Goal: Transaction & Acquisition: Purchase product/service

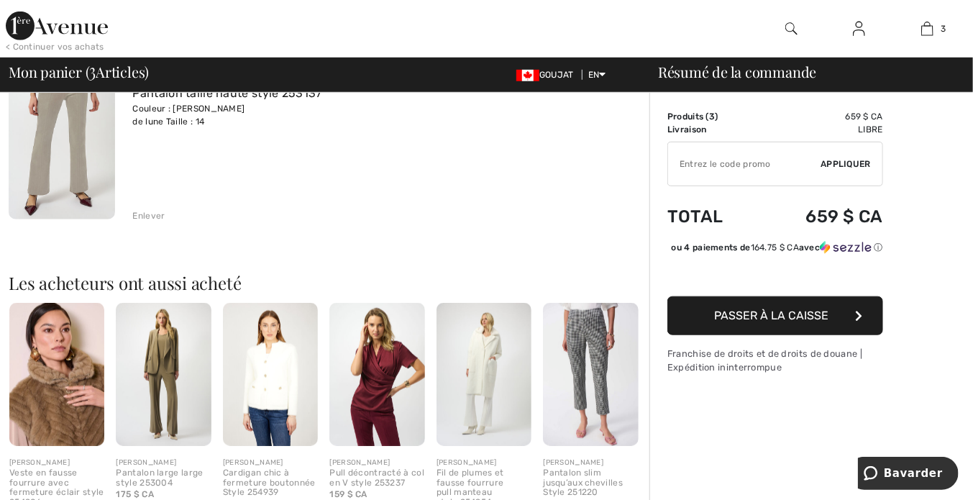
scroll to position [529, 0]
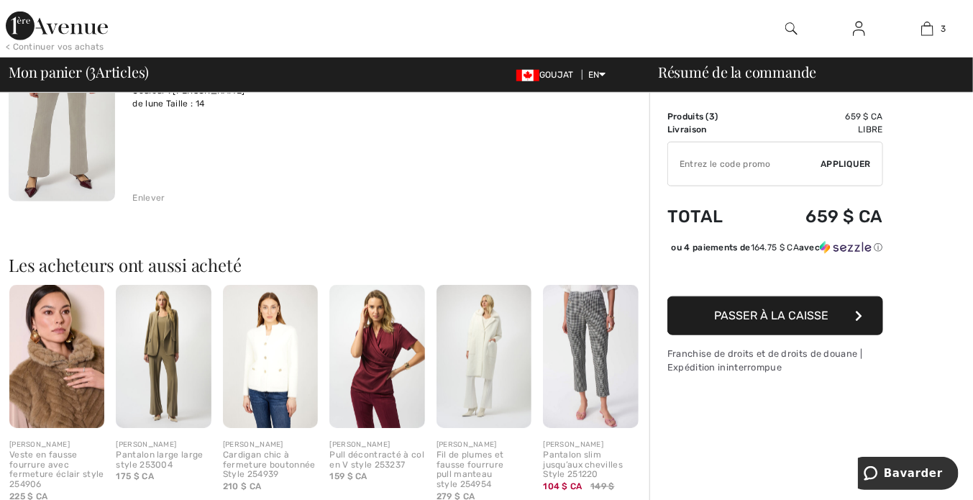
click at [372, 362] on img at bounding box center [376, 356] width 95 height 143
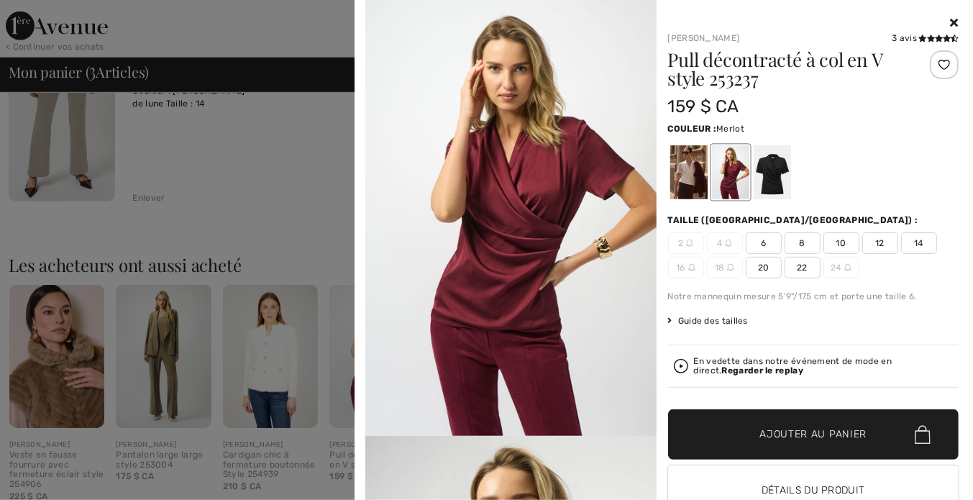
drag, startPoint x: 910, startPoint y: 239, endPoint x: 918, endPoint y: 259, distance: 20.7
click at [910, 240] on span "14" at bounding box center [919, 243] width 36 height 22
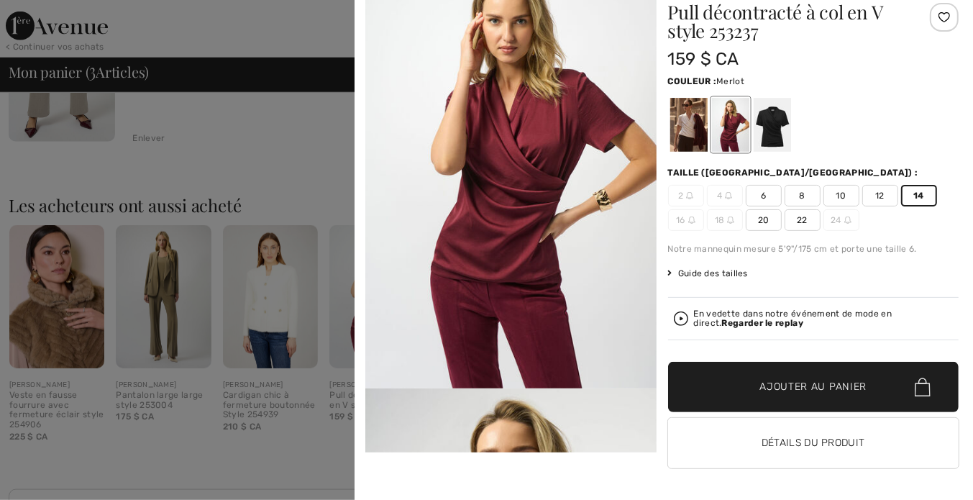
scroll to position [593, 0]
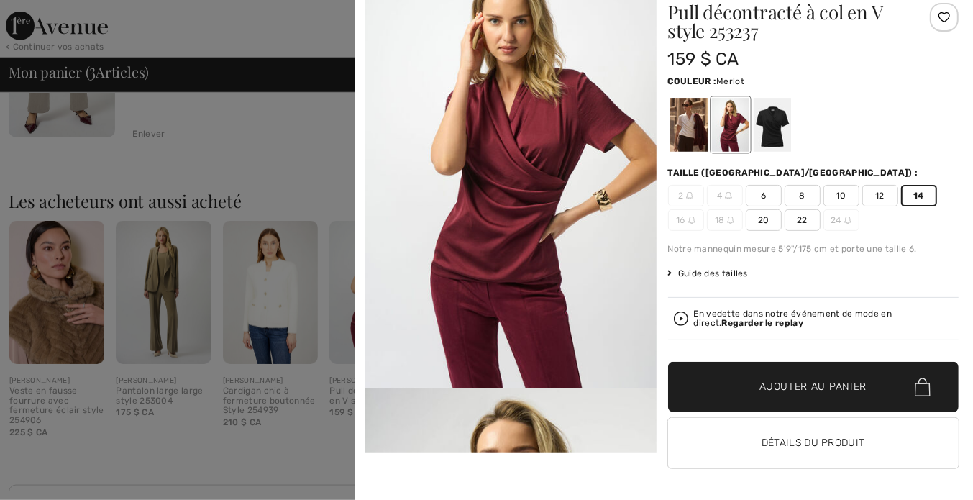
click at [309, 423] on div at bounding box center [486, 250] width 973 height 500
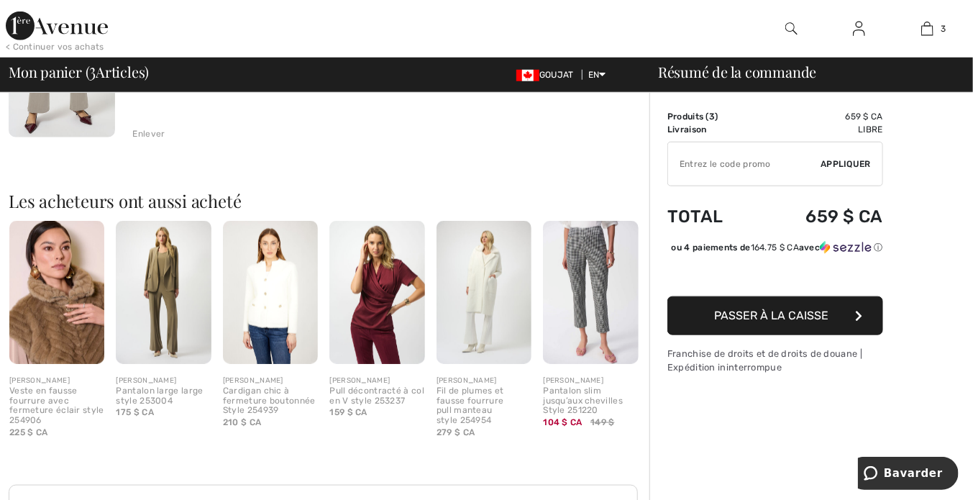
click at [372, 328] on img at bounding box center [376, 292] width 95 height 143
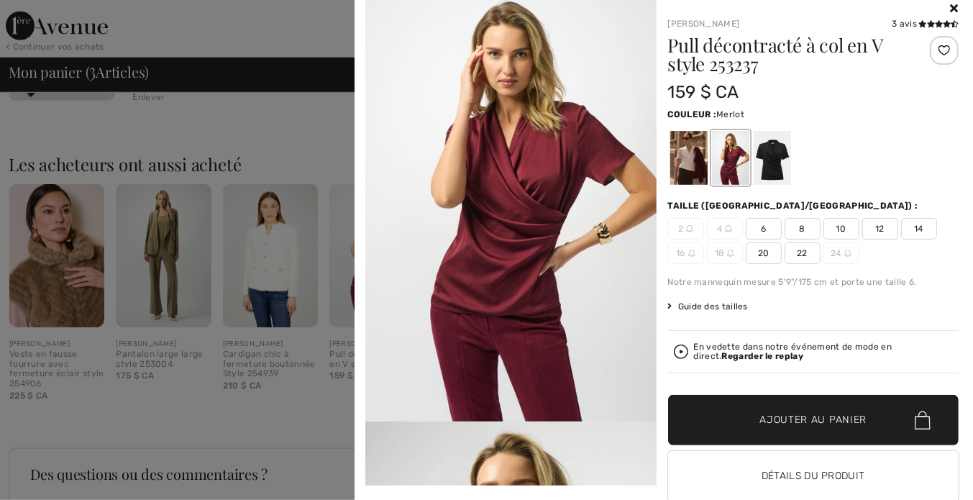
scroll to position [47, 0]
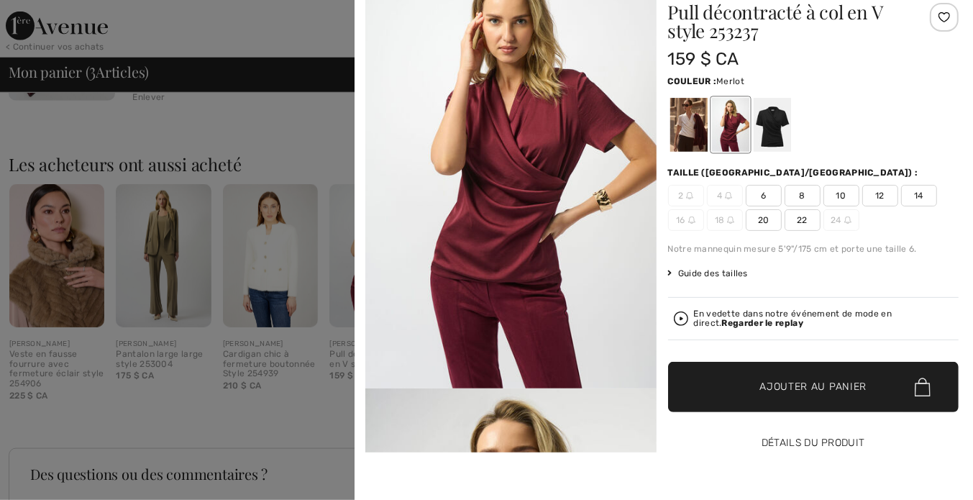
click at [833, 444] on button "Détails du produit" at bounding box center [813, 443] width 291 height 50
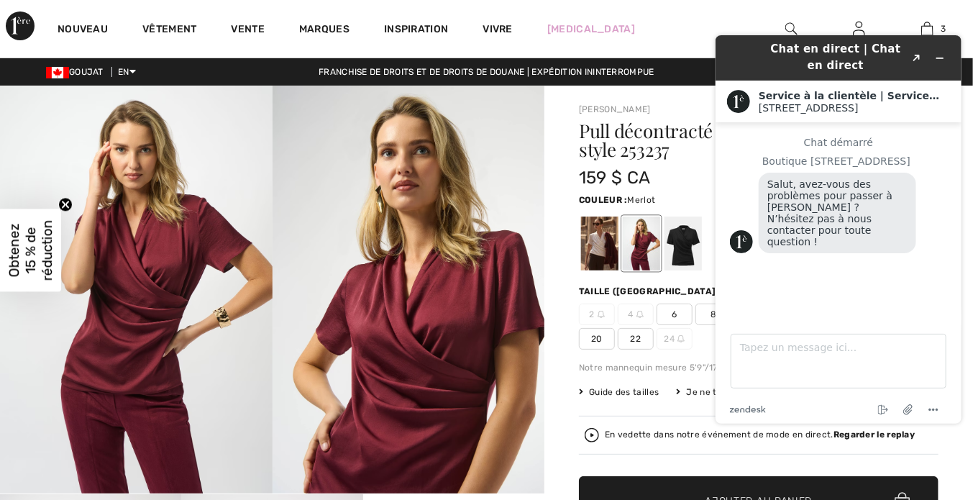
click at [970, 145] on div "Chat en direct | Chat en direct Created with Sketch. Service à la clientèle | S…" at bounding box center [837, 228] width 269 height 411
click at [964, 127] on div "Chat en direct | Chat en direct Created with Sketch. Service à la clientèle | S…" at bounding box center [837, 228] width 269 height 411
click at [661, 189] on div "159 $ CA" at bounding box center [729, 178] width 300 height 26
click at [493, 168] on img at bounding box center [409, 290] width 273 height 408
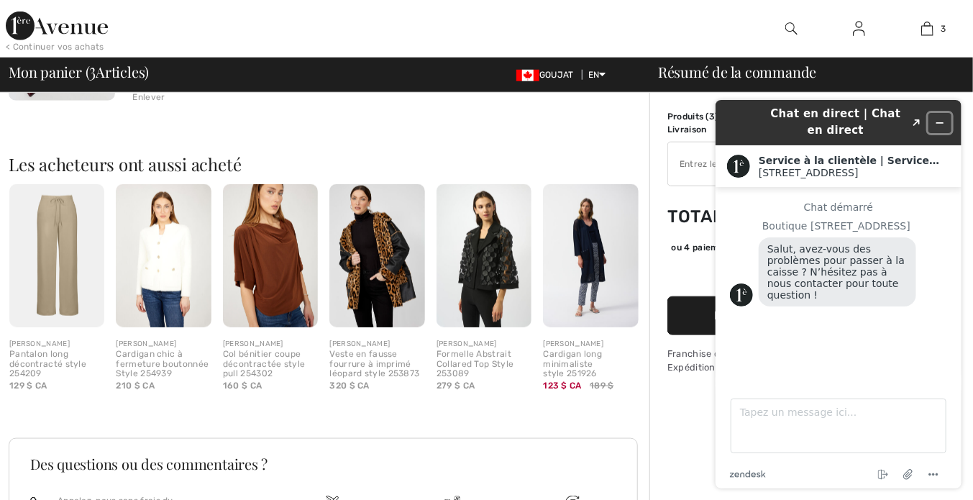
click at [934, 118] on icon "Widget Réduire" at bounding box center [939, 122] width 10 height 10
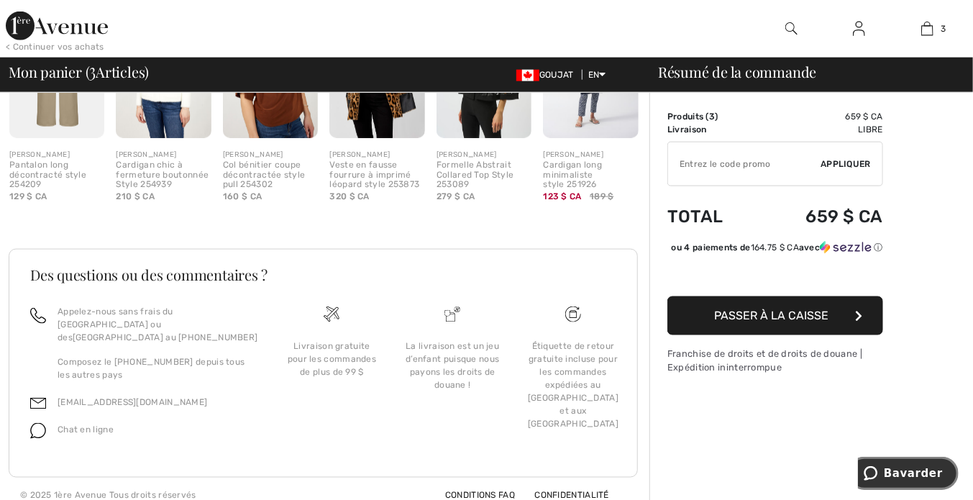
scroll to position [568, 0]
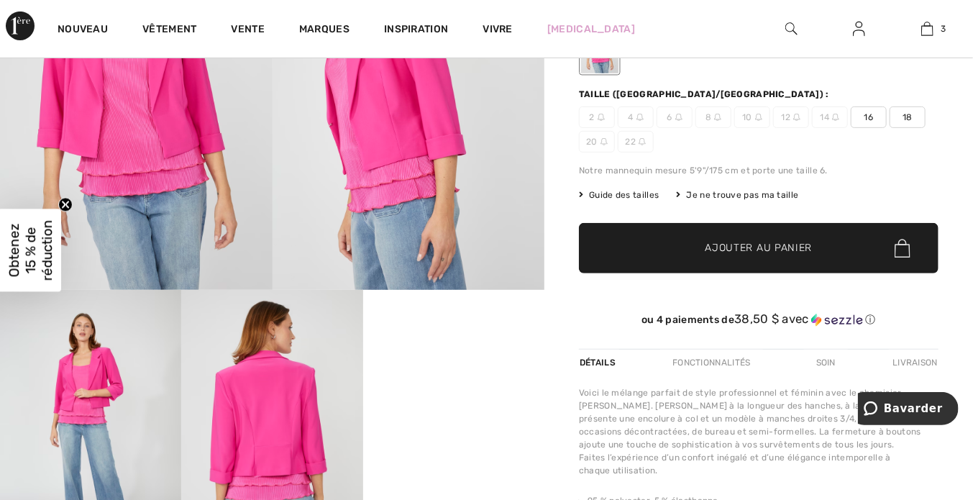
click at [826, 117] on font "14" at bounding box center [824, 117] width 9 height 13
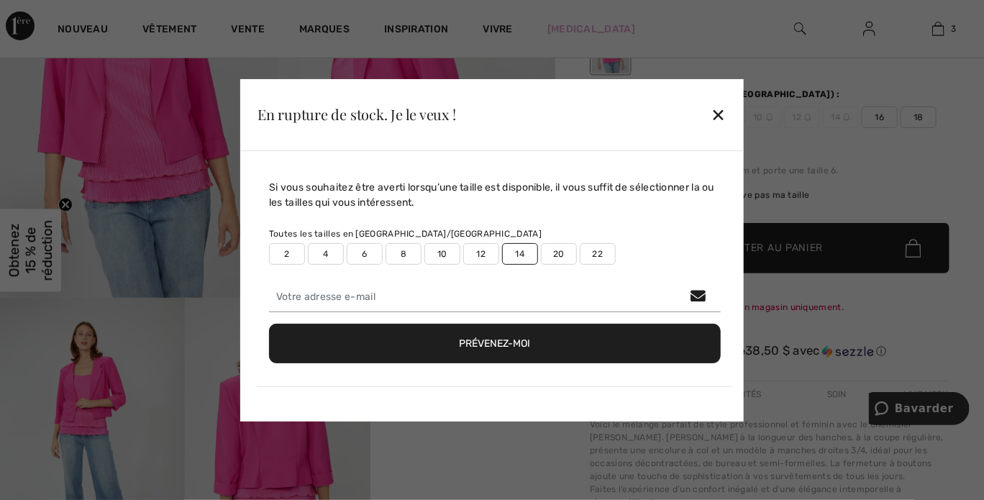
drag, startPoint x: 593, startPoint y: 349, endPoint x: 641, endPoint y: 311, distance: 60.4
click at [606, 341] on button "Prévenez-moi" at bounding box center [495, 344] width 452 height 40
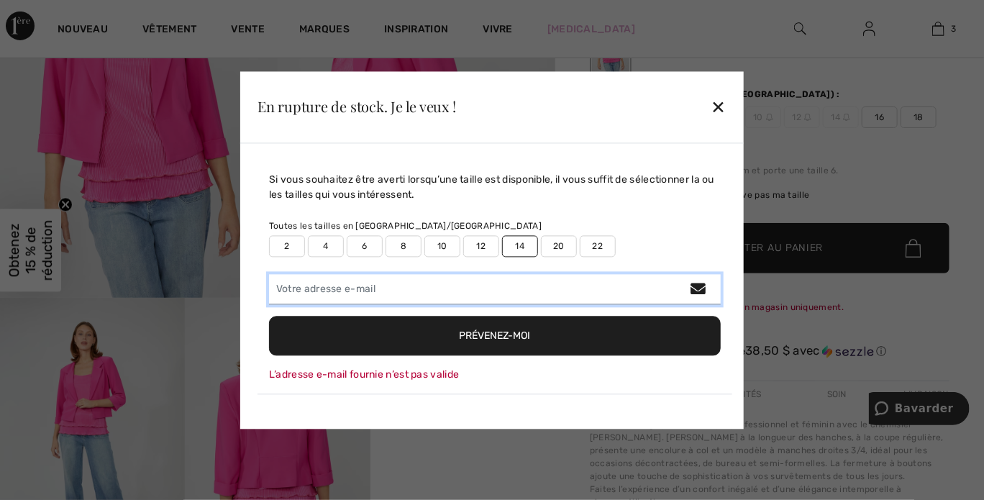
click at [280, 285] on input "email" at bounding box center [495, 289] width 452 height 30
type input "jeanlevasseur@videotron.ca"
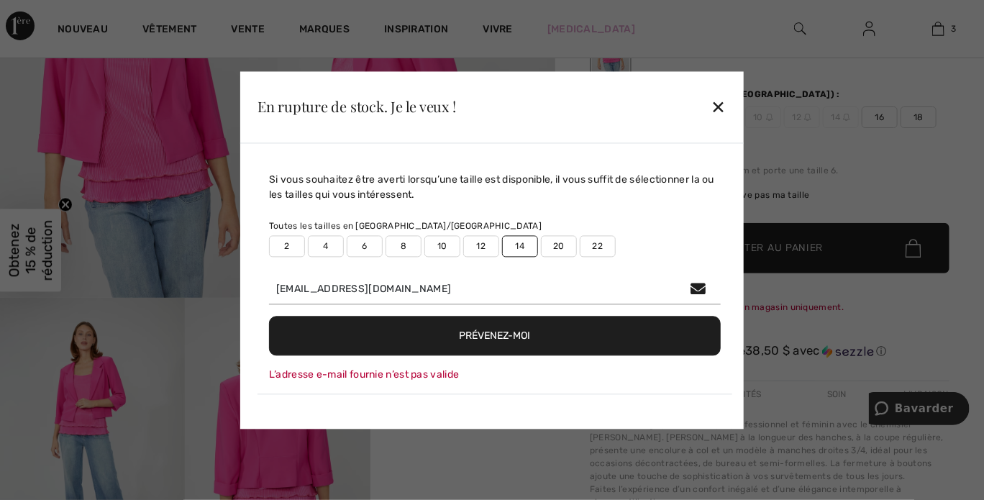
click at [616, 344] on button "Prévenez-moi" at bounding box center [495, 336] width 452 height 40
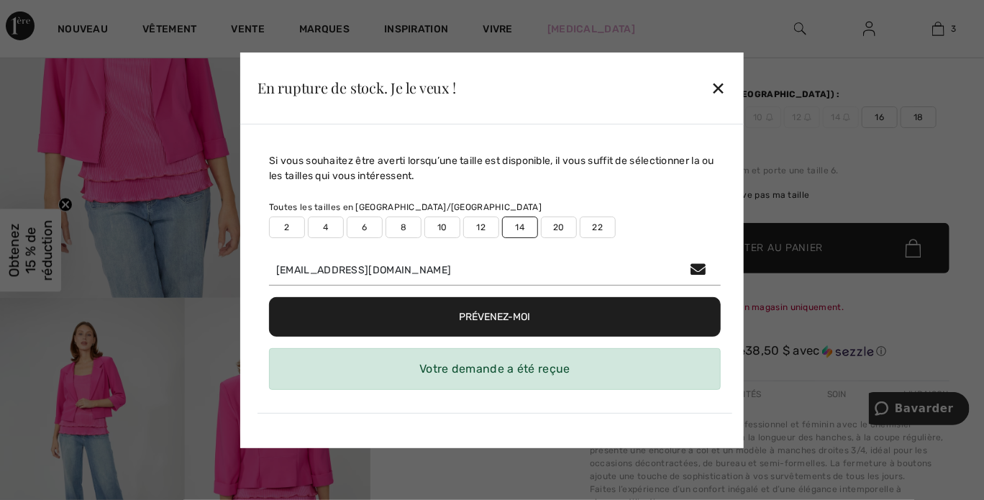
click at [719, 88] on div "✕" at bounding box center [718, 88] width 15 height 30
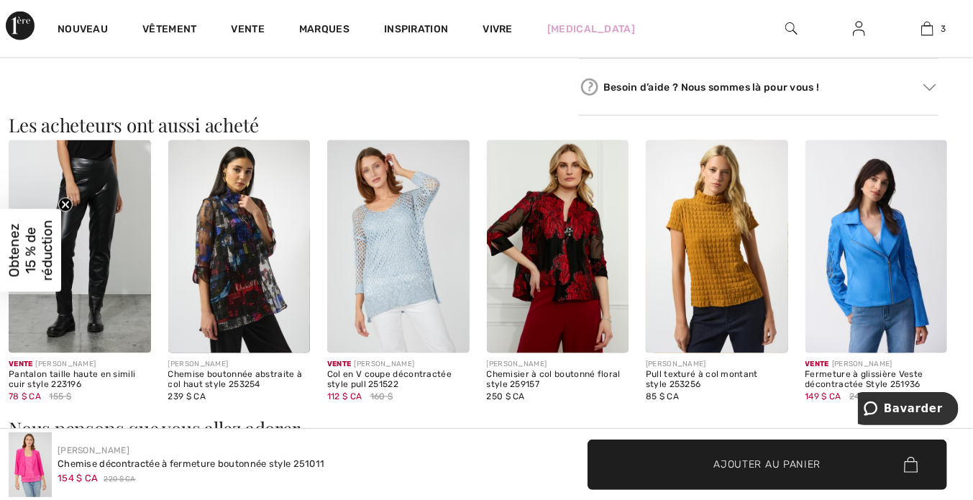
scroll to position [869, 0]
